Goal: Information Seeking & Learning: Learn about a topic

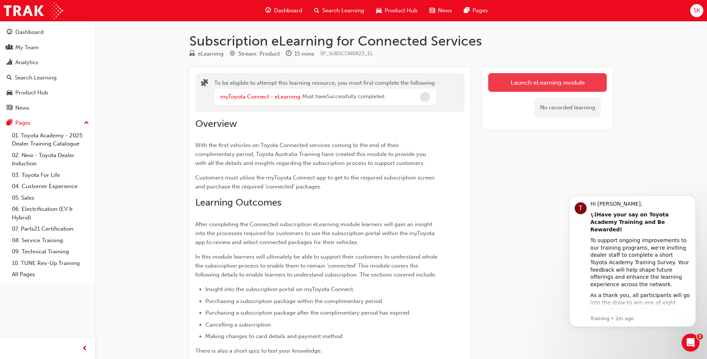
click at [583, 78] on button "Launch eLearning module" at bounding box center [547, 82] width 119 height 19
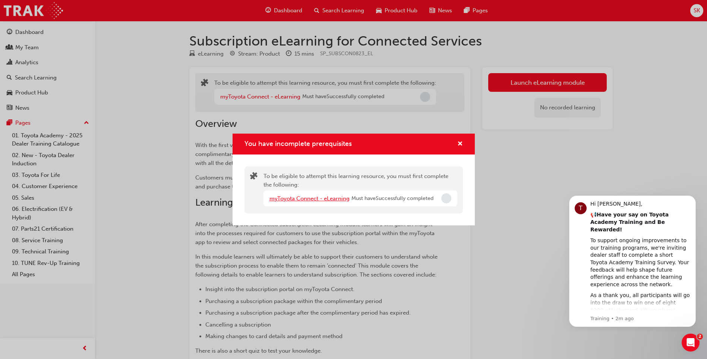
click at [317, 197] on link "myToyota Connect - eLearning" at bounding box center [309, 198] width 80 height 7
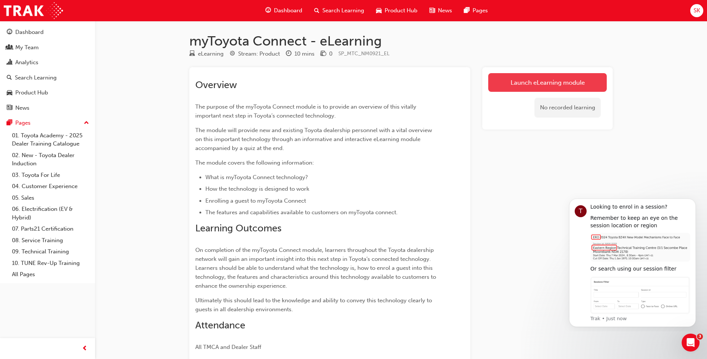
click at [555, 83] on link "Launch eLearning module" at bounding box center [547, 82] width 119 height 19
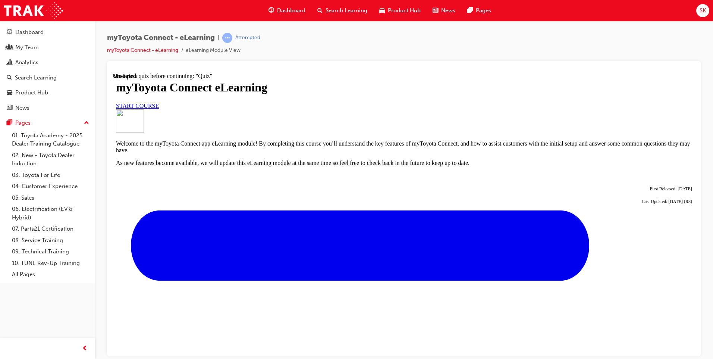
scroll to position [243, 0]
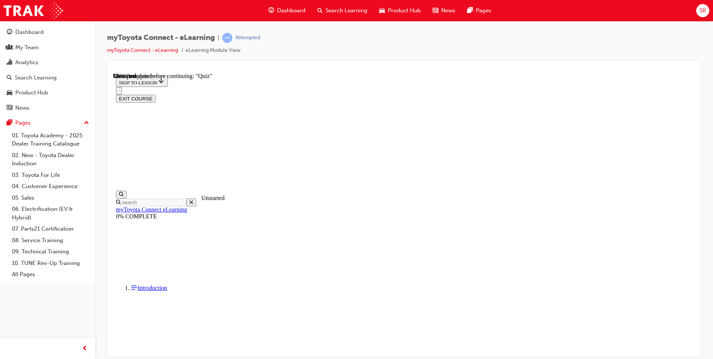
scroll to position [396, 0]
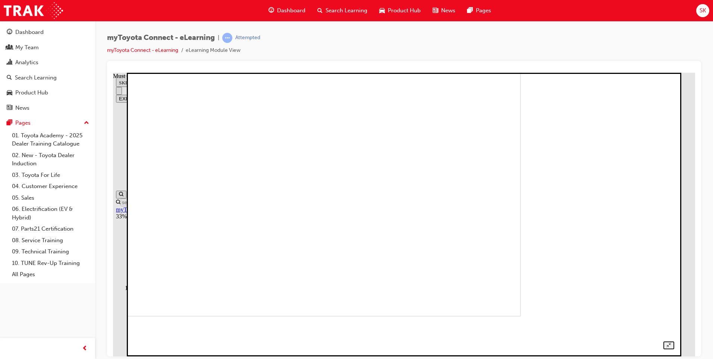
click at [379, 210] on img at bounding box center [255, 173] width 529 height 283
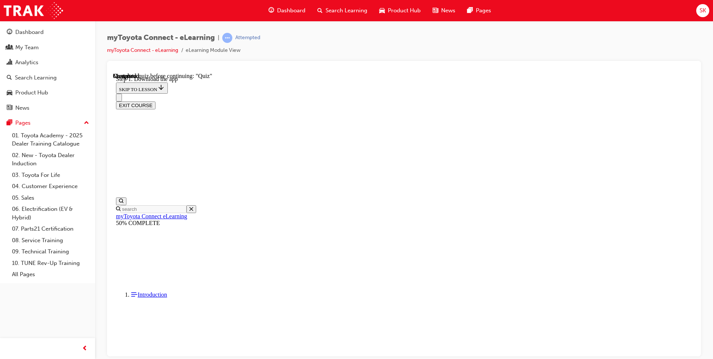
scroll to position [117, 0]
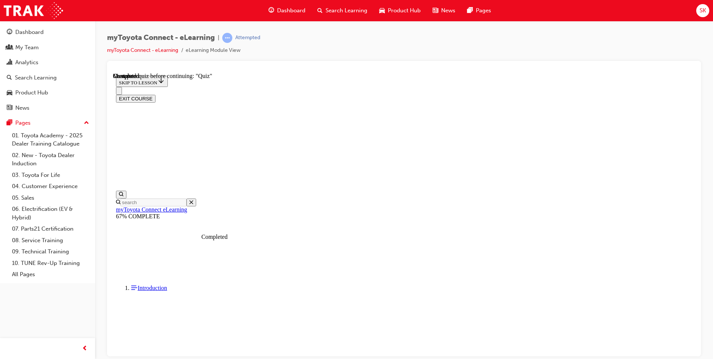
scroll to position [375, 0]
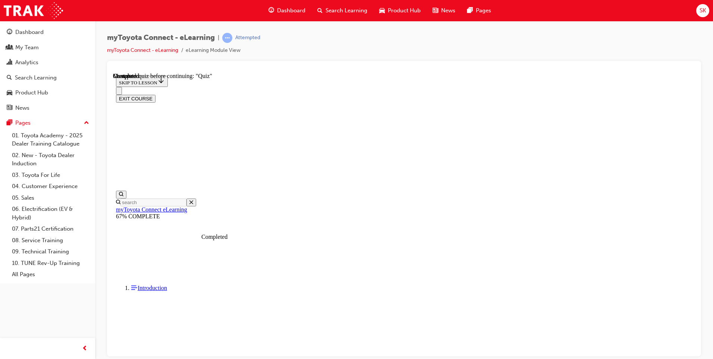
scroll to position [613, 0]
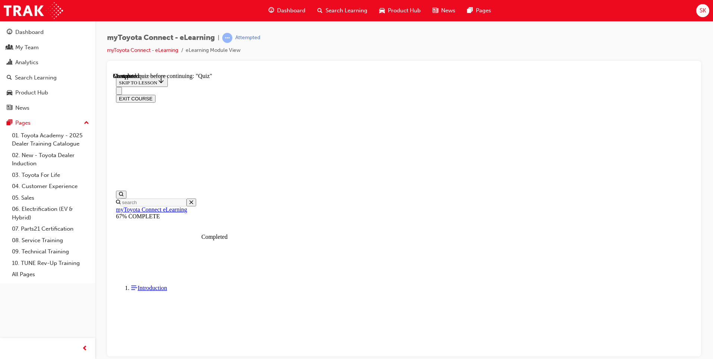
drag, startPoint x: 585, startPoint y: 332, endPoint x: 571, endPoint y: 336, distance: 14.4
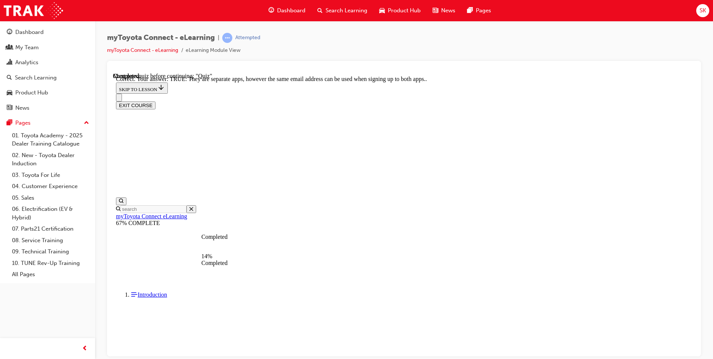
scroll to position [72, 0]
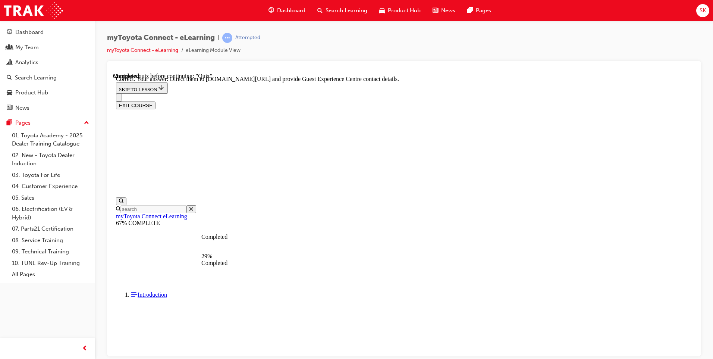
scroll to position [136, 0]
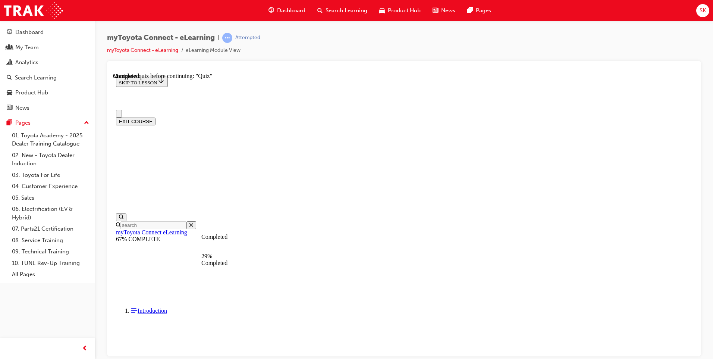
scroll to position [37, 0]
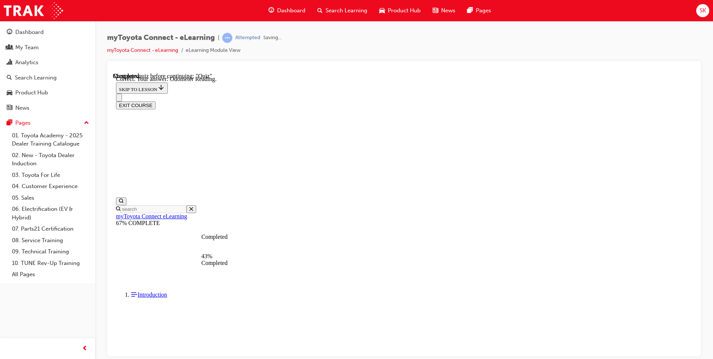
scroll to position [129, 0]
drag, startPoint x: 457, startPoint y: 318, endPoint x: 456, endPoint y: 322, distance: 3.8
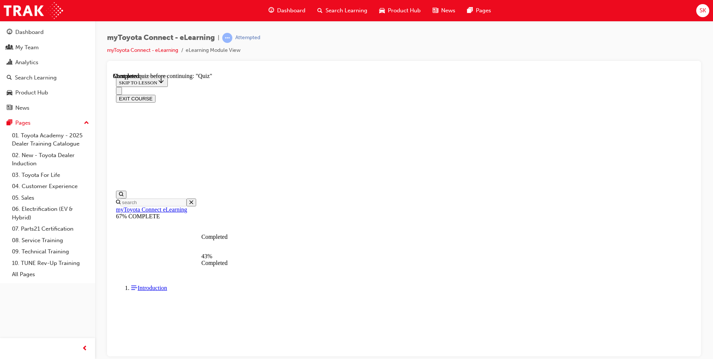
scroll to position [83, 0]
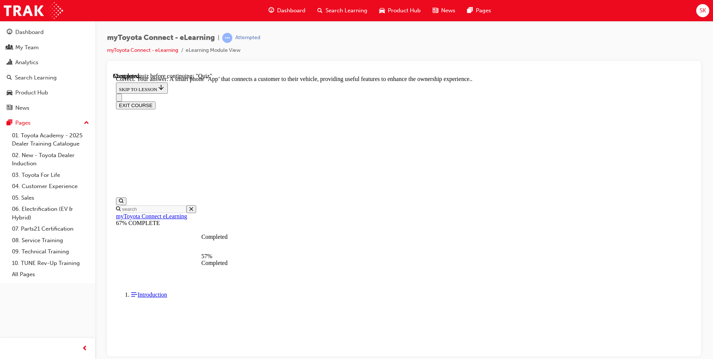
scroll to position [122, 0]
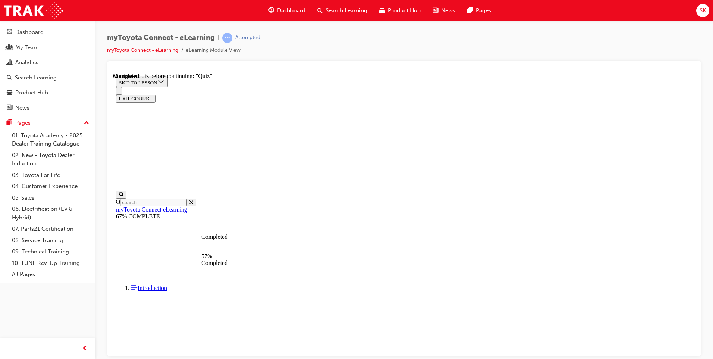
scroll to position [75, 0]
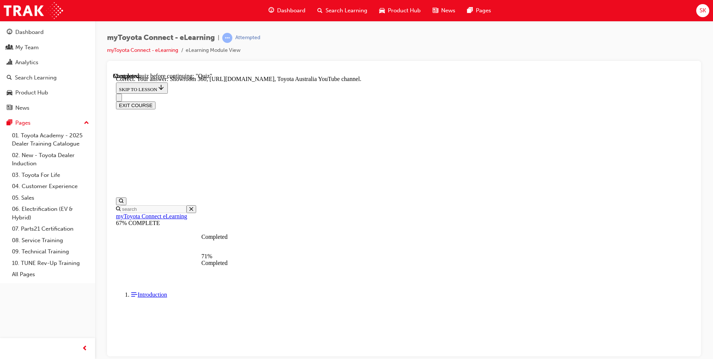
scroll to position [136, 0]
drag, startPoint x: 451, startPoint y: 319, endPoint x: 454, endPoint y: 309, distance: 10.5
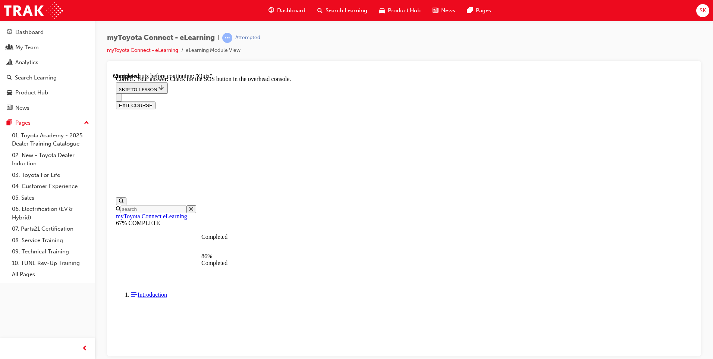
scroll to position [99, 0]
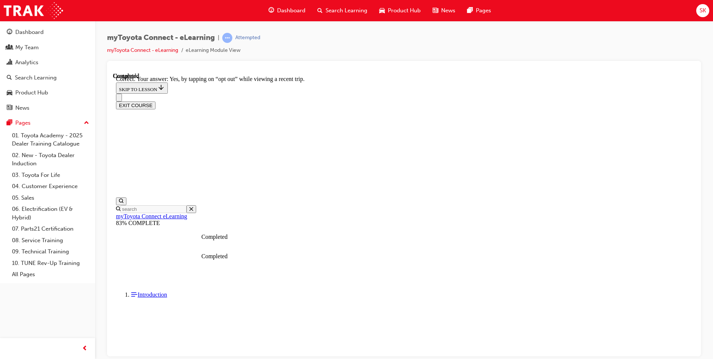
scroll to position [69, 0]
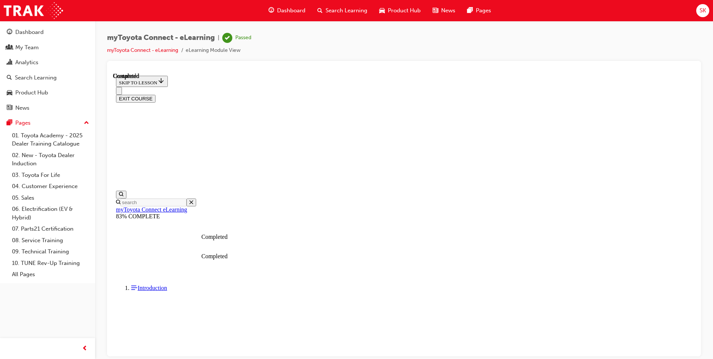
scroll to position [122, 0]
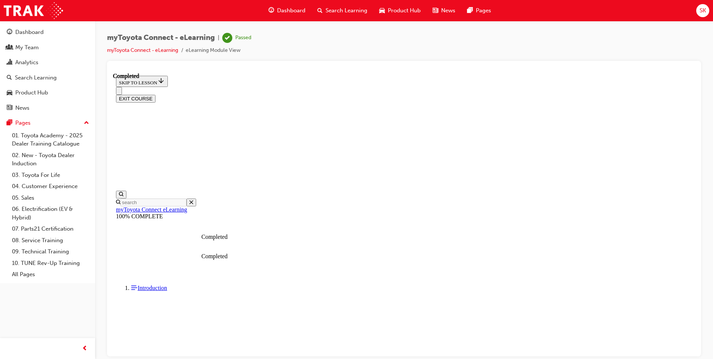
click at [155, 94] on button "EXIT COURSE" at bounding box center [136, 98] width 40 height 8
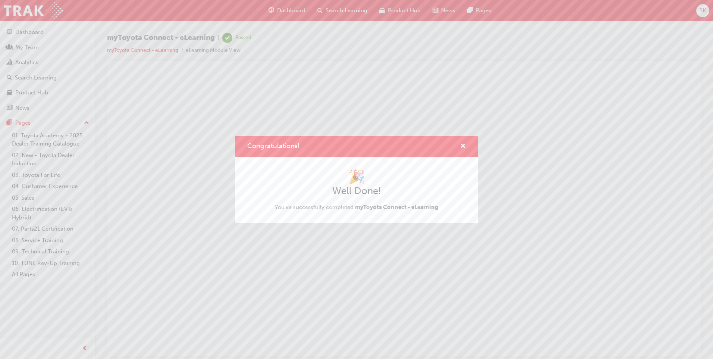
scroll to position [0, 0]
click at [458, 147] on div "Congratulations!" at bounding box center [460, 146] width 12 height 9
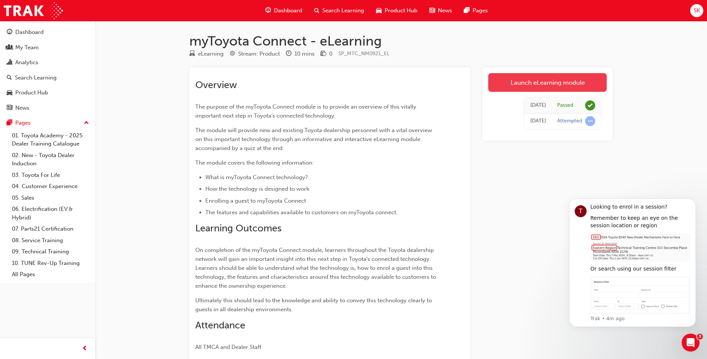
click at [533, 79] on link "Launch eLearning module" at bounding box center [547, 82] width 119 height 19
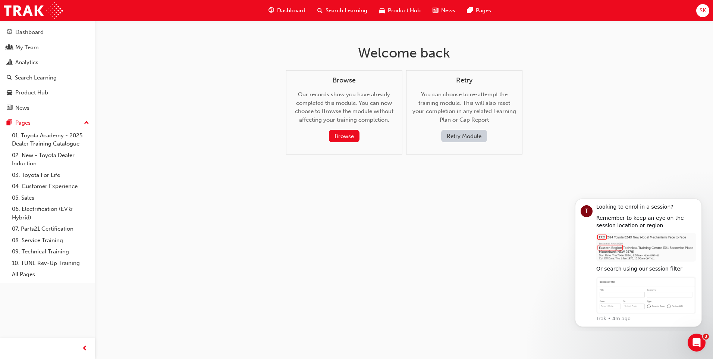
click at [473, 138] on button "Retry Module" at bounding box center [464, 136] width 46 height 12
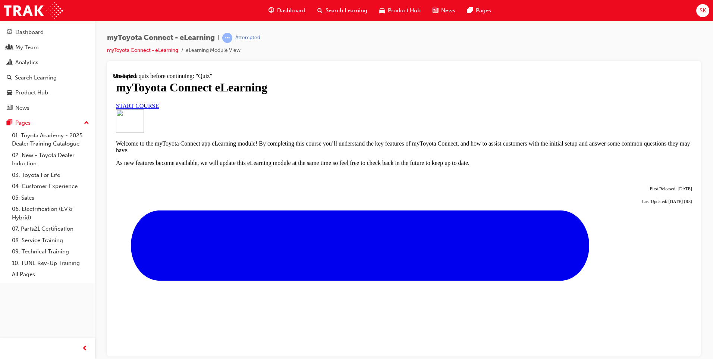
scroll to position [57, 0]
click at [287, 11] on span "Dashboard" at bounding box center [291, 10] width 28 height 9
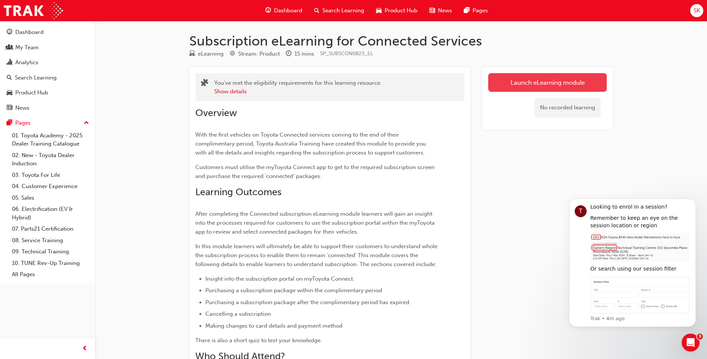
click at [543, 83] on link "Launch eLearning module" at bounding box center [547, 82] width 119 height 19
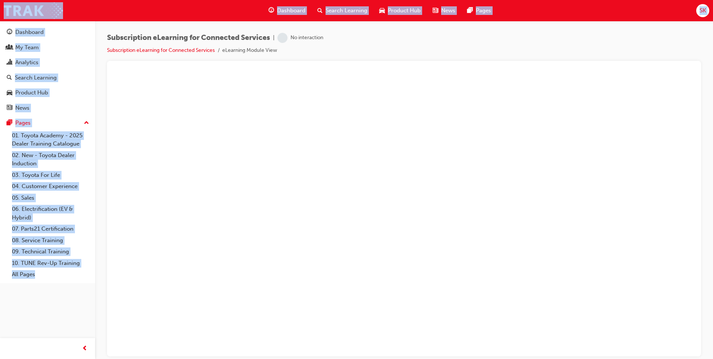
click at [463, 42] on div "Subscription eLearning for Connected Services | No interaction Subscription eLe…" at bounding box center [404, 47] width 594 height 28
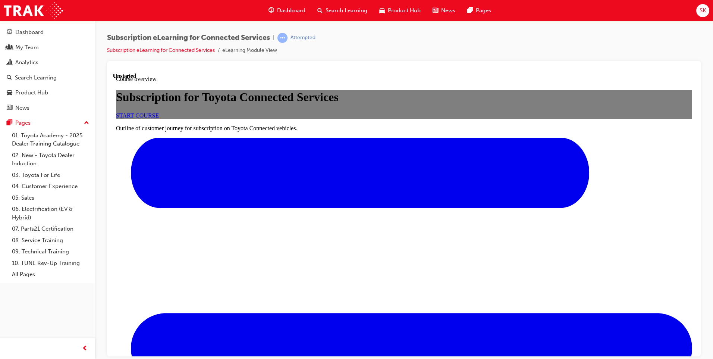
click at [159, 118] on link "START COURSE" at bounding box center [137, 115] width 43 height 6
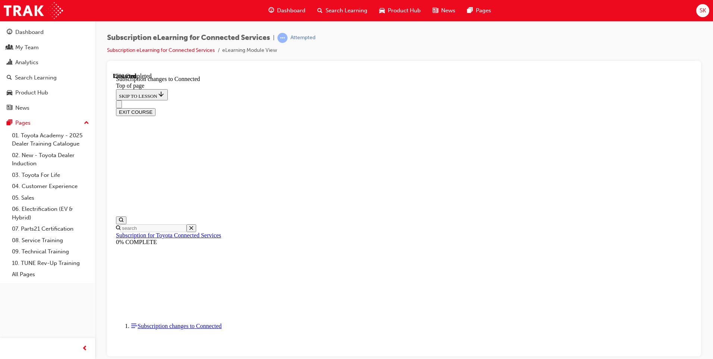
scroll to position [388, 0]
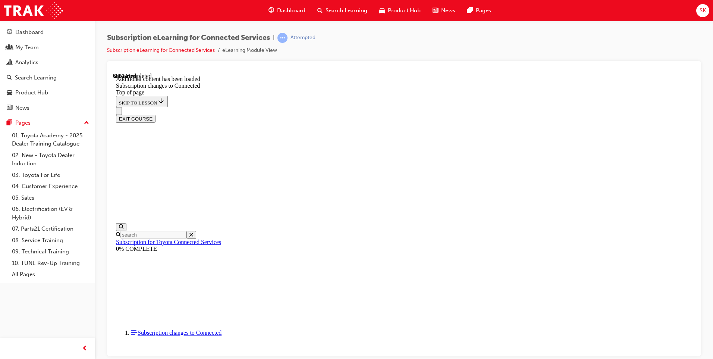
scroll to position [886, 0]
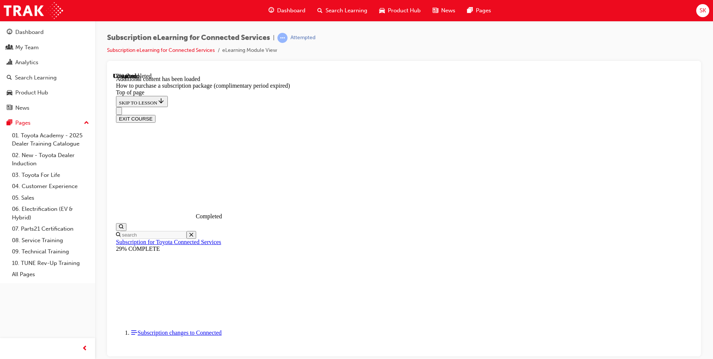
scroll to position [116, 0]
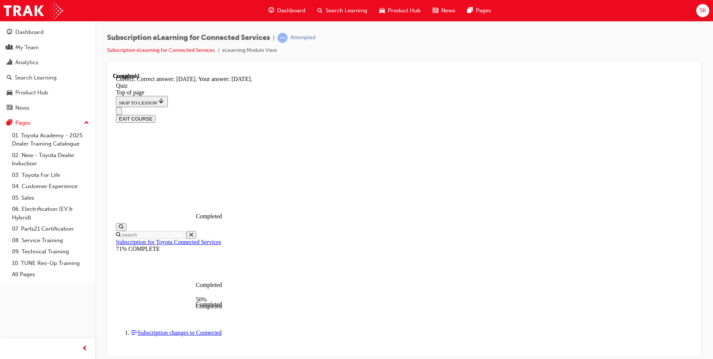
scroll to position [23, 0]
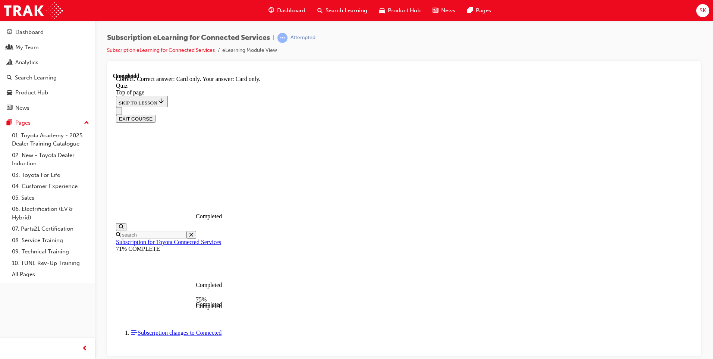
scroll to position [80, 0]
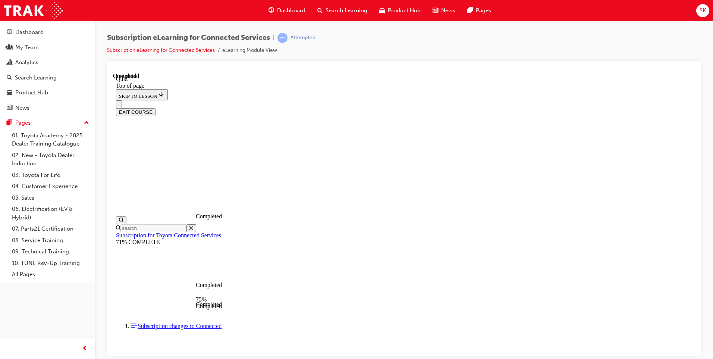
scroll to position [23, 0]
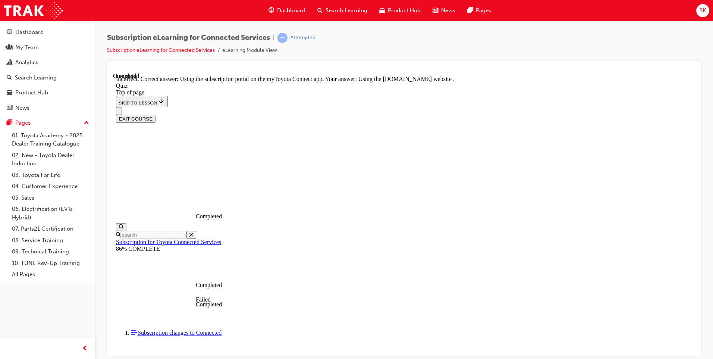
scroll to position [80, 0]
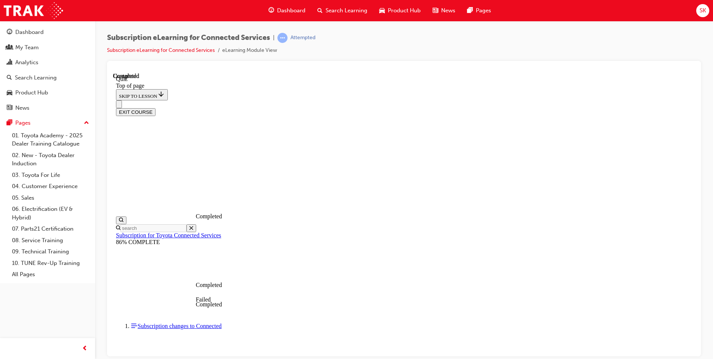
scroll to position [122, 0]
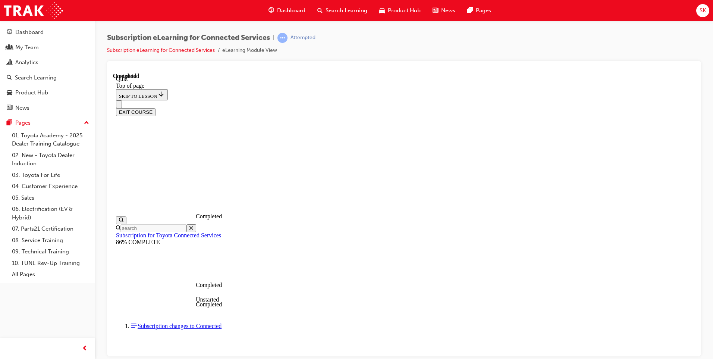
drag, startPoint x: 454, startPoint y: 334, endPoint x: 458, endPoint y: 332, distance: 4.5
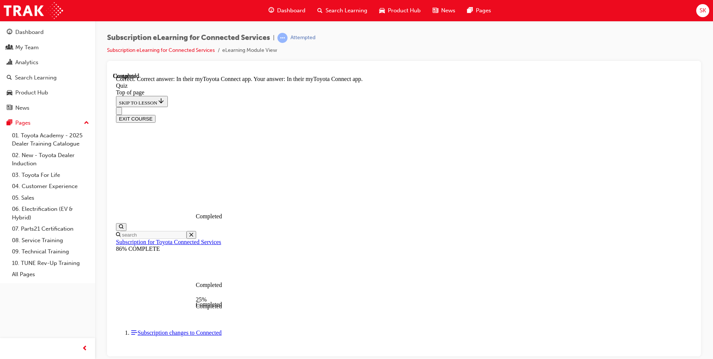
scroll to position [92, 0]
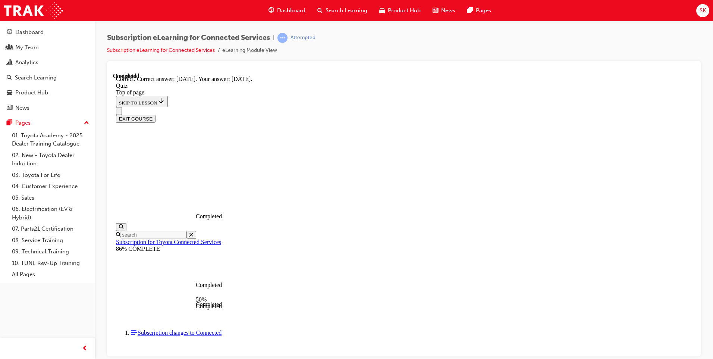
scroll to position [92, 0]
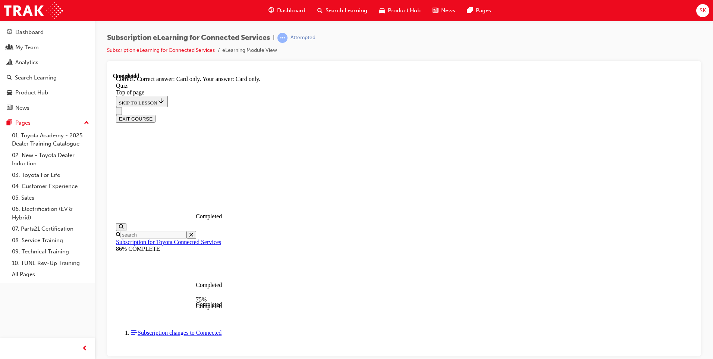
scroll to position [80, 0]
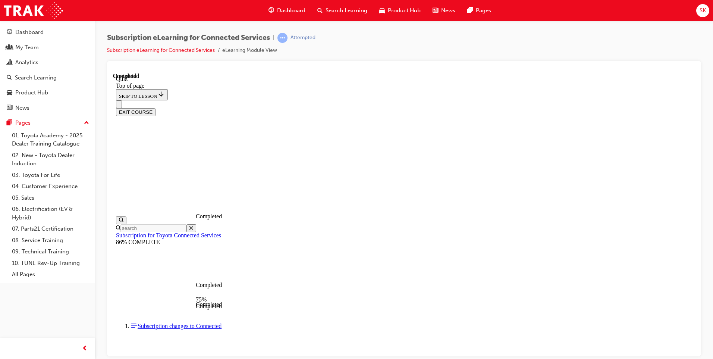
scroll to position [23, 0]
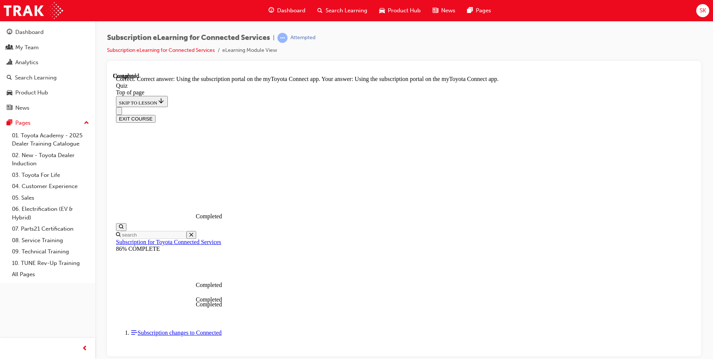
scroll to position [80, 0]
drag, startPoint x: 461, startPoint y: 321, endPoint x: 472, endPoint y: 317, distance: 11.0
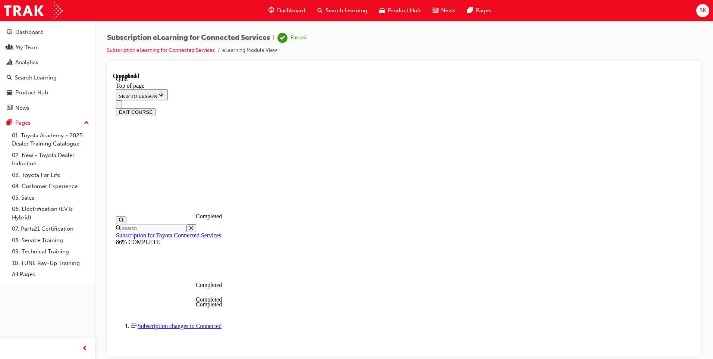
scroll to position [122, 0]
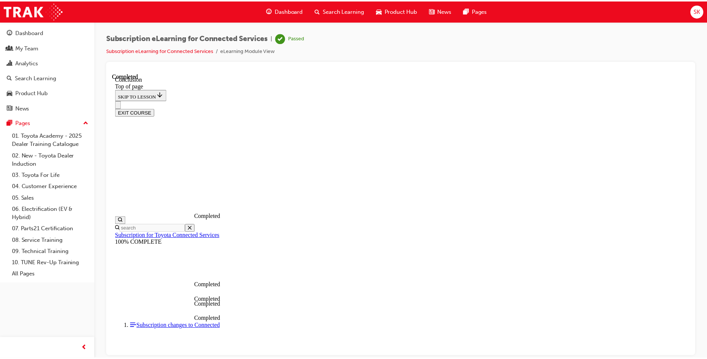
scroll to position [185, 0]
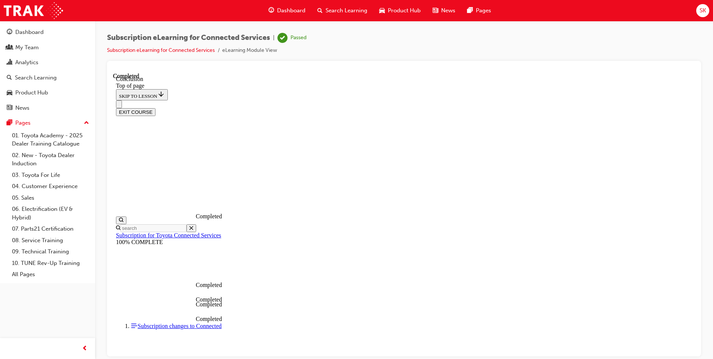
drag, startPoint x: 5, startPoint y: 0, endPoint x: 354, endPoint y: 47, distance: 352.1
click at [354, 47] on div "Subscription eLearning for Connected Services | Passed Subscription eLearning f…" at bounding box center [404, 47] width 594 height 28
click at [32, 31] on div "Dashboard" at bounding box center [29, 32] width 28 height 9
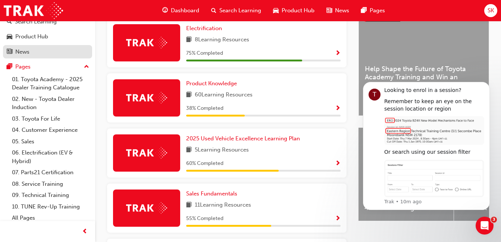
scroll to position [59, 0]
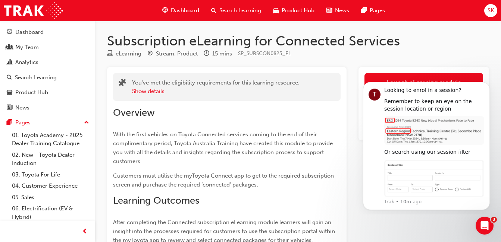
scroll to position [37, 0]
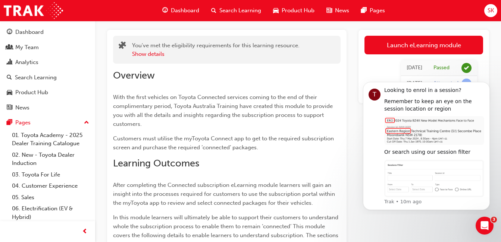
click at [198, 9] on span "Dashboard" at bounding box center [185, 10] width 28 height 9
